Goal: Task Accomplishment & Management: Manage account settings

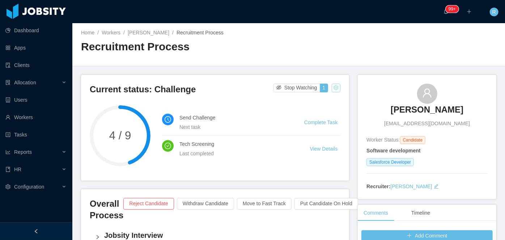
click at [335, 87] on button "button" at bounding box center [335, 87] width 9 height 9
click at [316, 110] on div "Change status" at bounding box center [317, 111] width 33 height 8
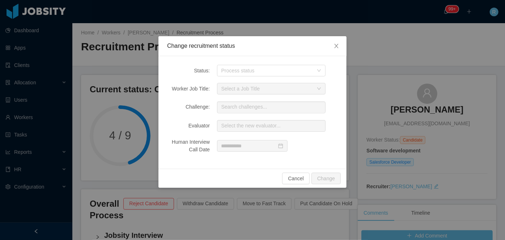
click at [290, 77] on div "Status: Process status Worker Job Title: Select a Job Title Challenge: Search c…" at bounding box center [252, 112] width 188 height 112
click at [290, 72] on div "Process status" at bounding box center [267, 70] width 92 height 7
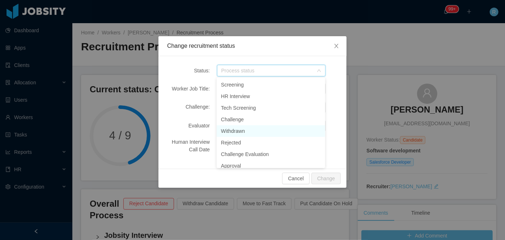
scroll to position [33, 0]
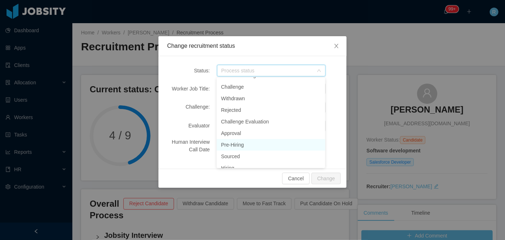
click at [247, 145] on li "Pre-Hiring" at bounding box center [271, 145] width 108 height 12
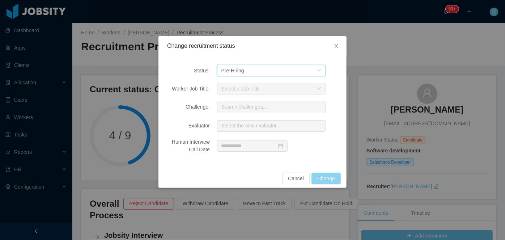
click at [333, 178] on button "Change" at bounding box center [325, 178] width 29 height 12
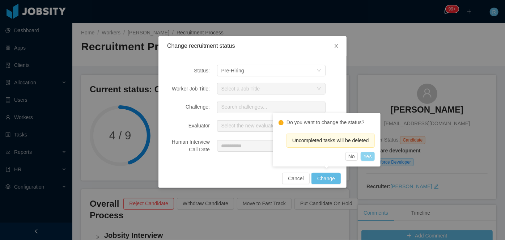
click at [370, 156] on button "Yes" at bounding box center [367, 156] width 14 height 9
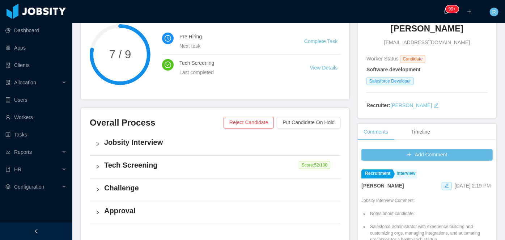
scroll to position [0, 0]
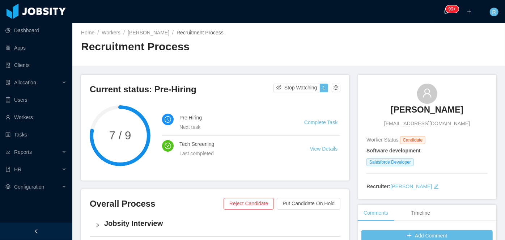
click at [419, 113] on h3 "[PERSON_NAME]" at bounding box center [426, 110] width 73 height 12
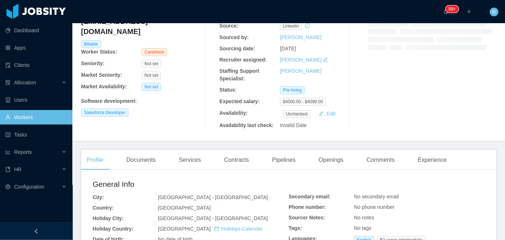
scroll to position [65, 0]
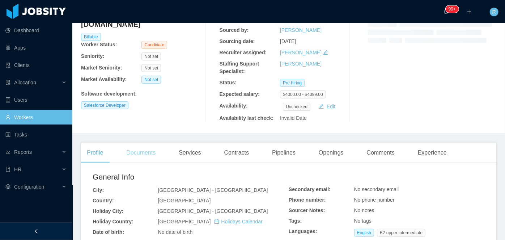
click at [145, 157] on div "Documents" at bounding box center [140, 152] width 41 height 20
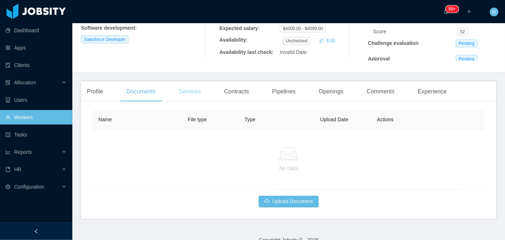
click at [197, 95] on div "Services" at bounding box center [190, 91] width 34 height 20
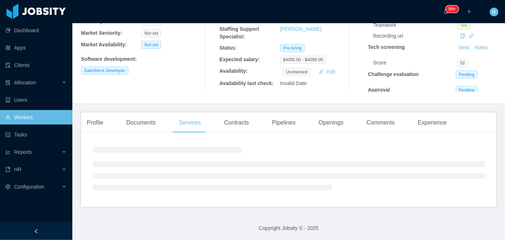
scroll to position [126, 0]
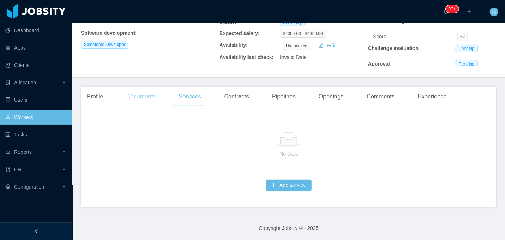
click at [132, 97] on div "Documents" at bounding box center [140, 96] width 41 height 20
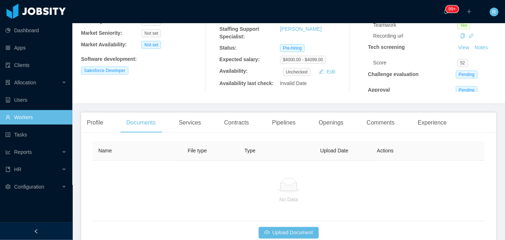
scroll to position [131, 0]
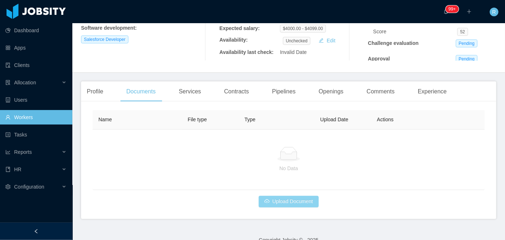
click at [306, 200] on button "Upload Document" at bounding box center [288, 202] width 60 height 12
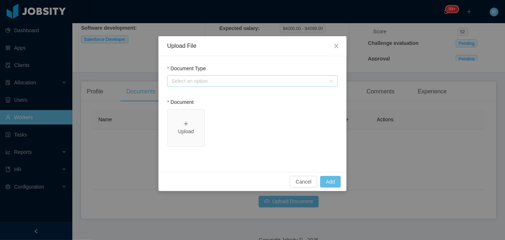
click at [260, 80] on div "Select an option" at bounding box center [248, 80] width 154 height 7
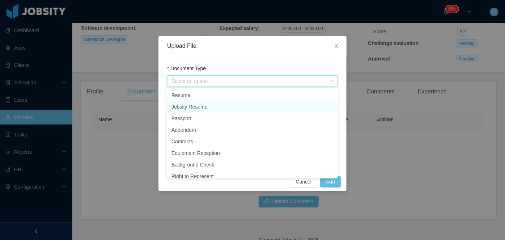
click at [207, 107] on li "Jobsity Resume" at bounding box center [252, 107] width 171 height 12
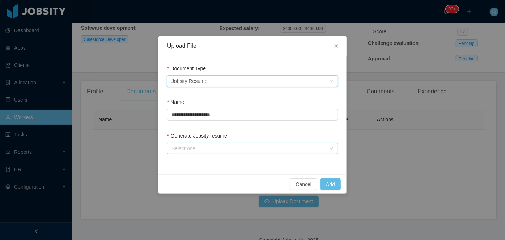
click at [211, 150] on div "Select one" at bounding box center [248, 148] width 154 height 7
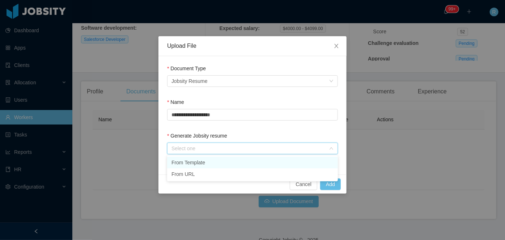
click at [204, 163] on li "From Template" at bounding box center [252, 163] width 171 height 12
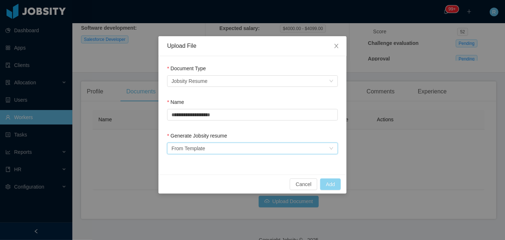
click at [332, 183] on button "Add" at bounding box center [330, 184] width 21 height 12
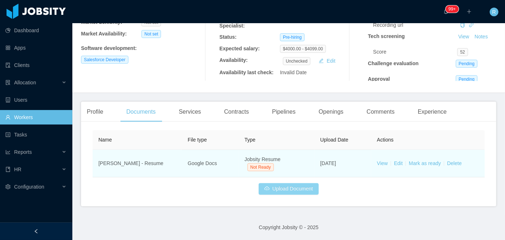
scroll to position [110, 0]
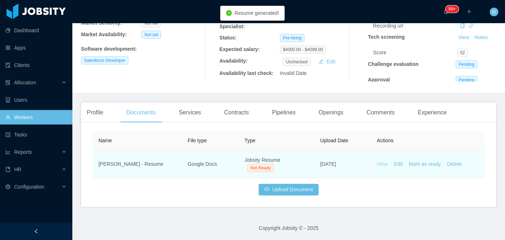
click at [380, 164] on link "View" at bounding box center [382, 164] width 11 height 6
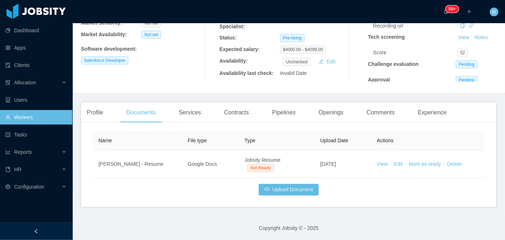
scroll to position [77, 0]
